Goal: Transaction & Acquisition: Book appointment/travel/reservation

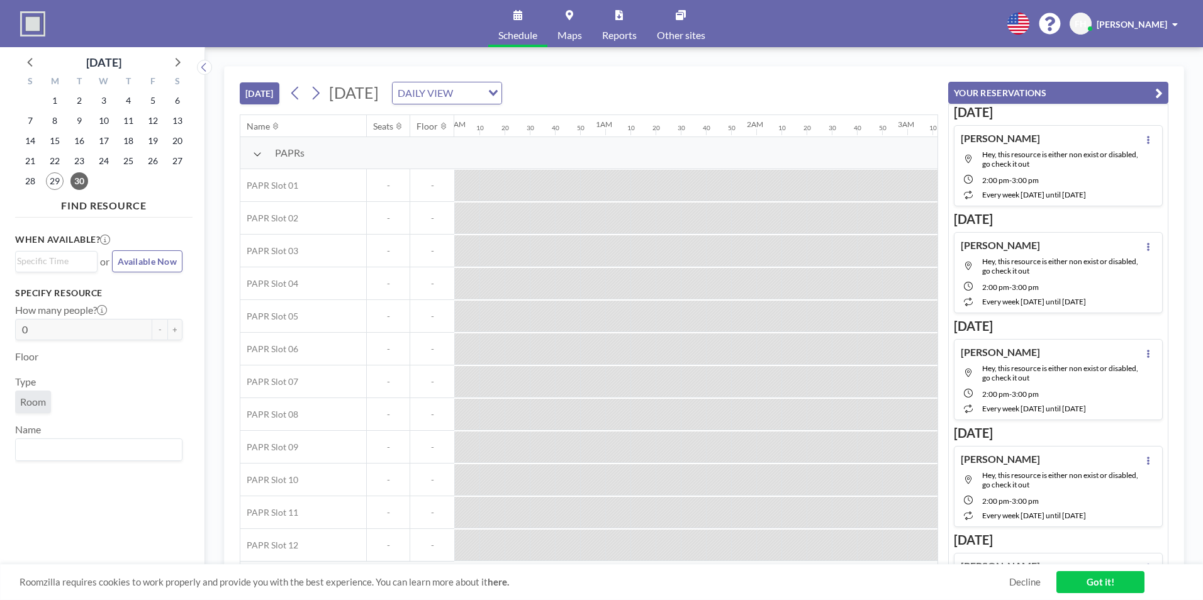
scroll to position [0, 53]
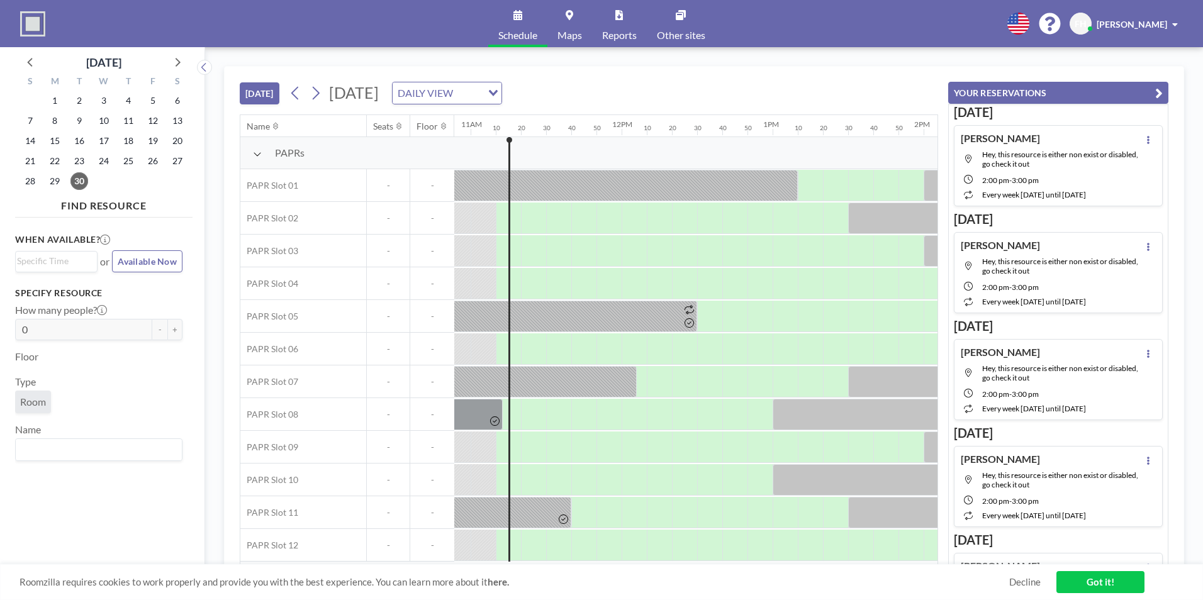
scroll to position [0, 1661]
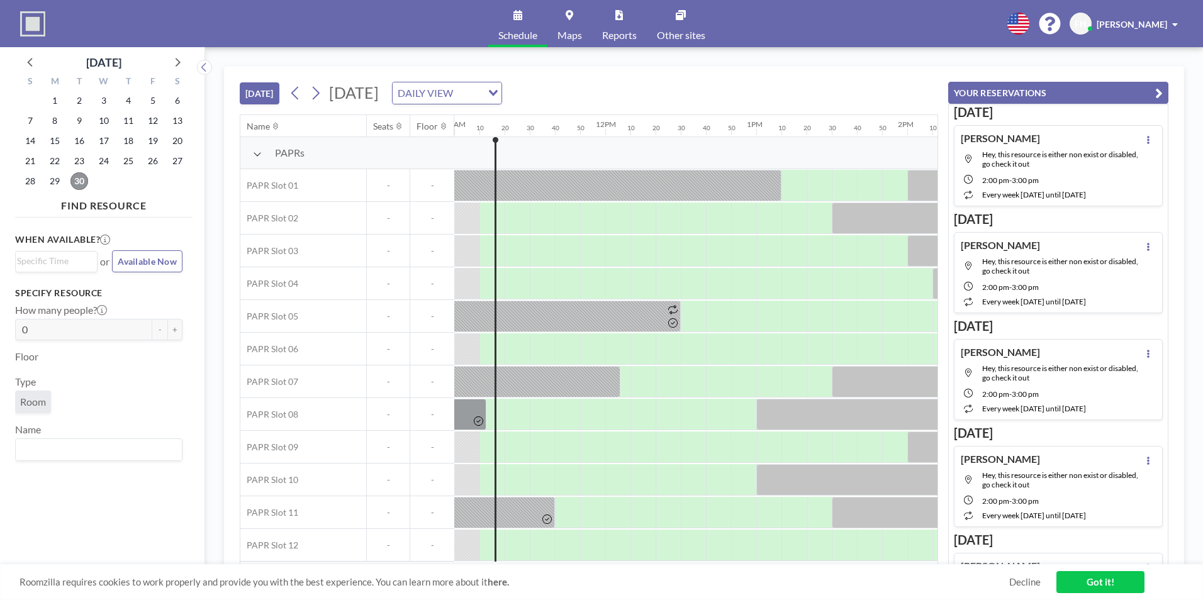
click at [81, 176] on span "30" at bounding box center [79, 181] width 18 height 18
click at [176, 62] on icon at bounding box center [177, 61] width 16 height 16
click at [105, 102] on span "1" at bounding box center [104, 101] width 18 height 18
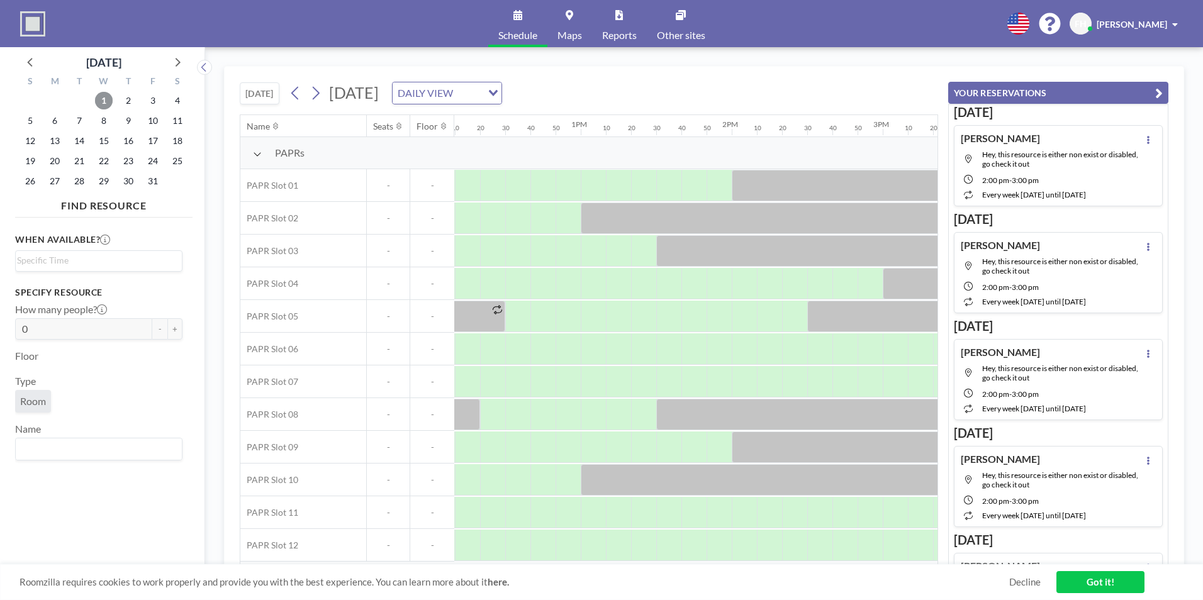
scroll to position [0, 1841]
click at [595, 283] on div at bounding box center [589, 283] width 25 height 31
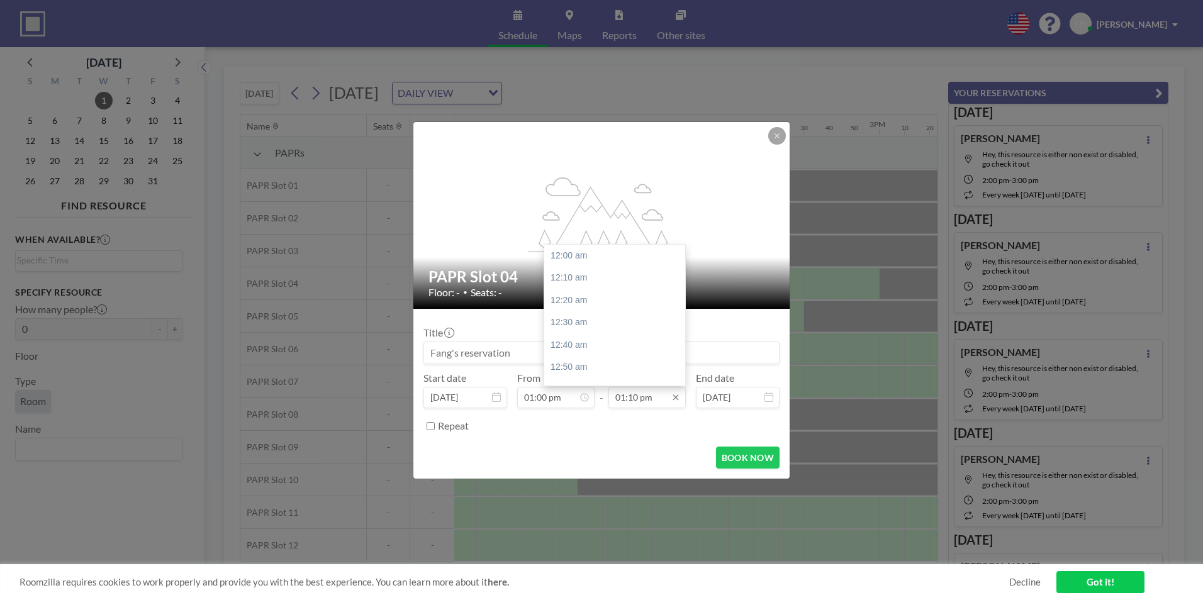
scroll to position [1770, 0]
click at [660, 398] on input "01:10 pm" at bounding box center [647, 397] width 77 height 21
click at [588, 299] on div "02:00 pm" at bounding box center [617, 304] width 147 height 23
type input "02:00 pm"
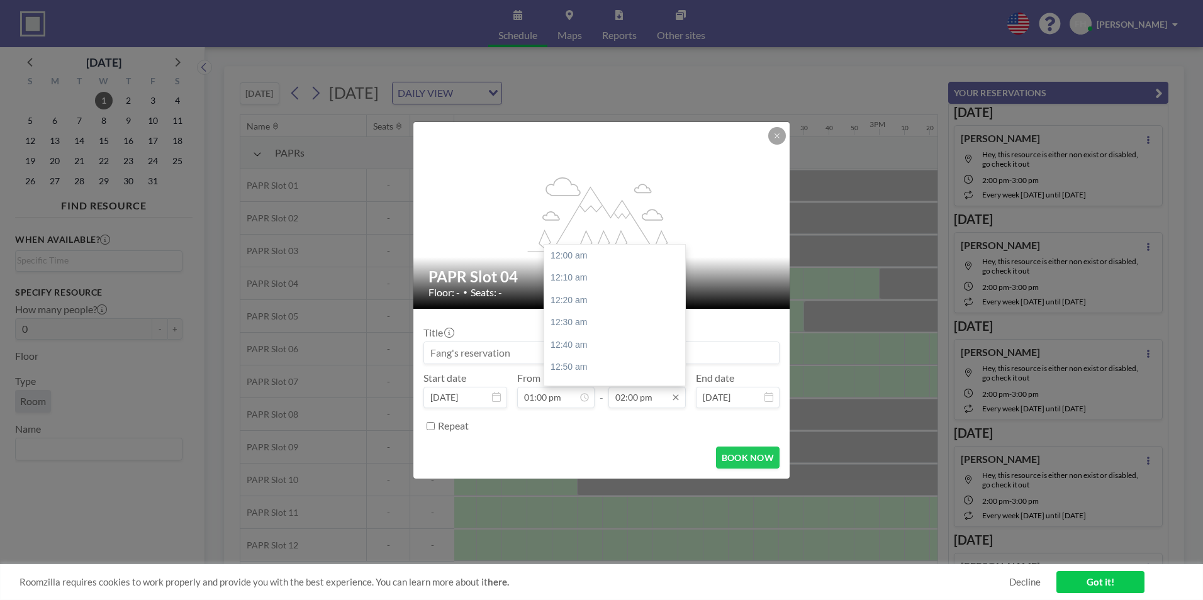
scroll to position [1882, 0]
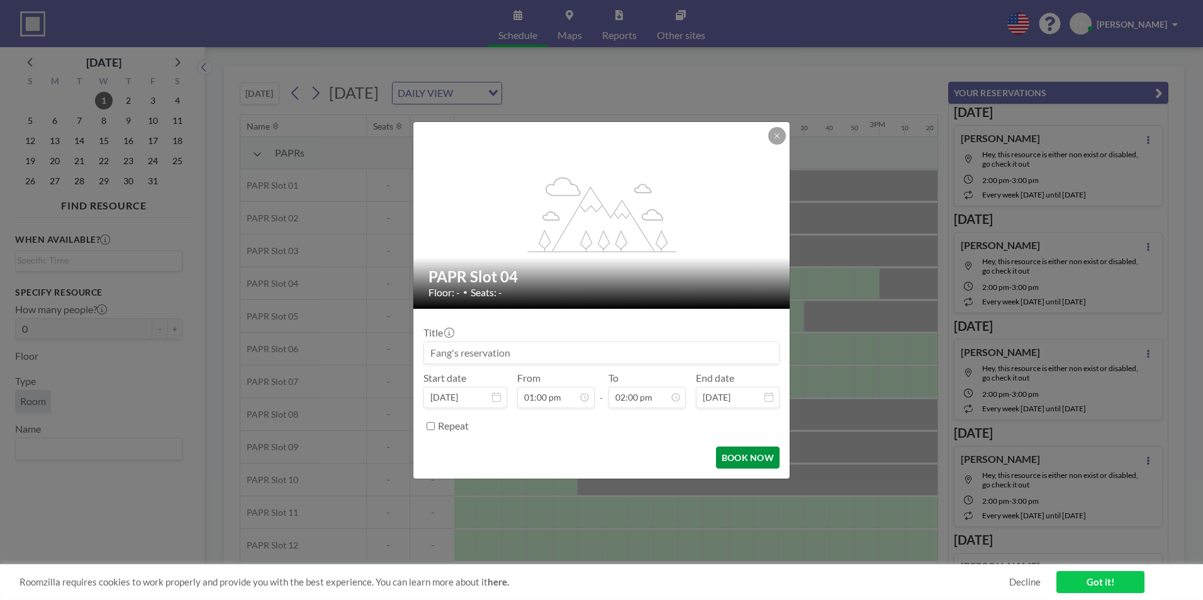
click at [745, 460] on button "BOOK NOW" at bounding box center [748, 458] width 64 height 22
